Goal: Task Accomplishment & Management: Manage account settings

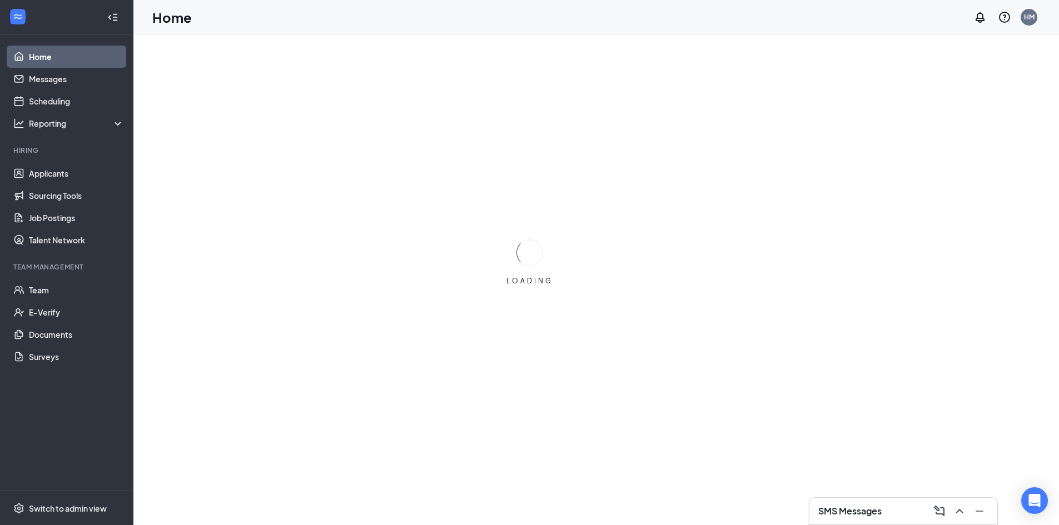
click at [499, 9] on div "Home HM" at bounding box center [595, 17] width 925 height 34
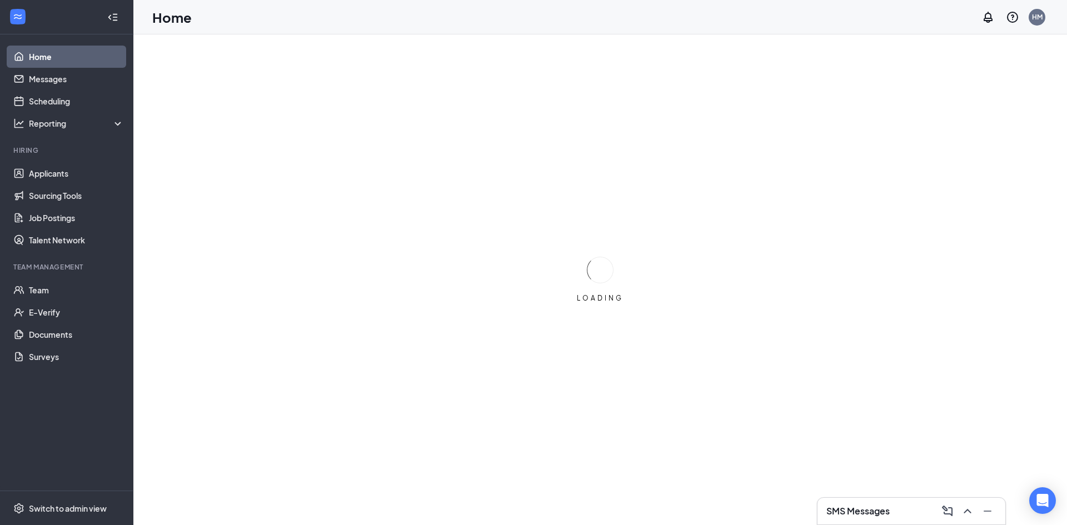
click at [536, 13] on div "Home HM" at bounding box center [600, 17] width 934 height 34
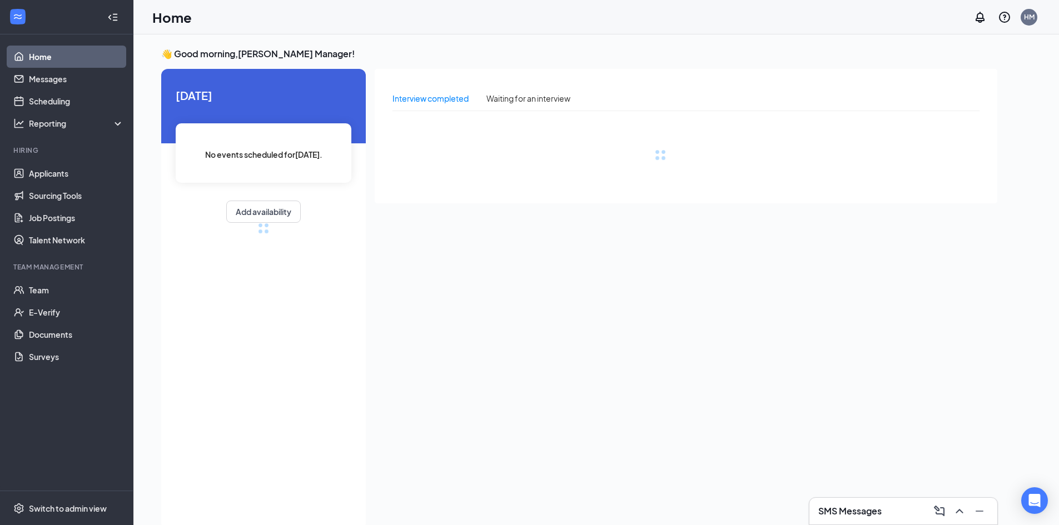
drag, startPoint x: 536, startPoint y: 13, endPoint x: 634, endPoint y: 27, distance: 98.2
click at [536, 14] on div "Home HM" at bounding box center [595, 17] width 925 height 34
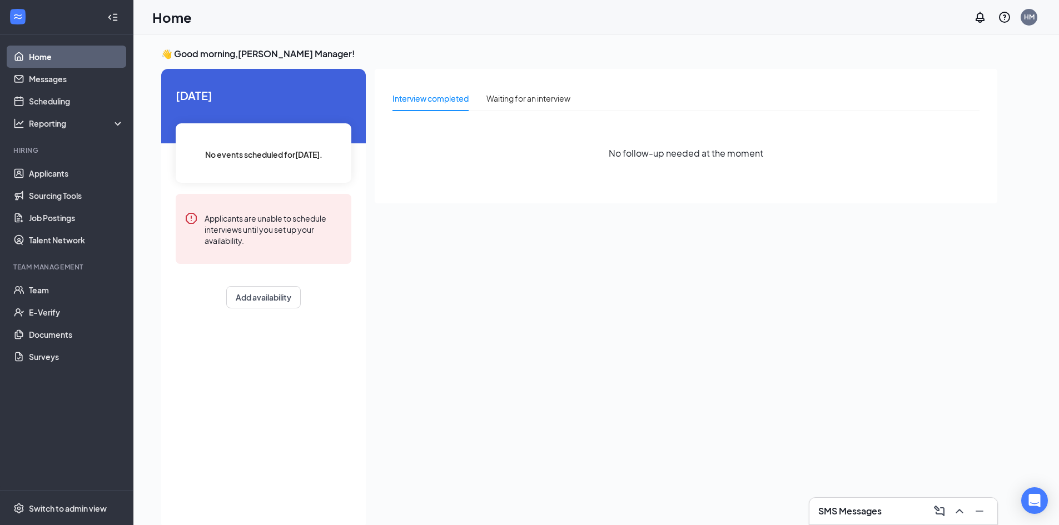
click at [581, 18] on div "Home HM" at bounding box center [595, 17] width 925 height 34
drag, startPoint x: 615, startPoint y: 18, endPoint x: 561, endPoint y: 6, distance: 54.9
click at [611, 19] on div "Home HM" at bounding box center [595, 17] width 925 height 34
click at [1035, 16] on div "HM" at bounding box center [1028, 17] width 17 height 17
click at [925, 167] on div "Log out" at bounding box center [973, 170] width 120 height 11
